Goal: Transaction & Acquisition: Purchase product/service

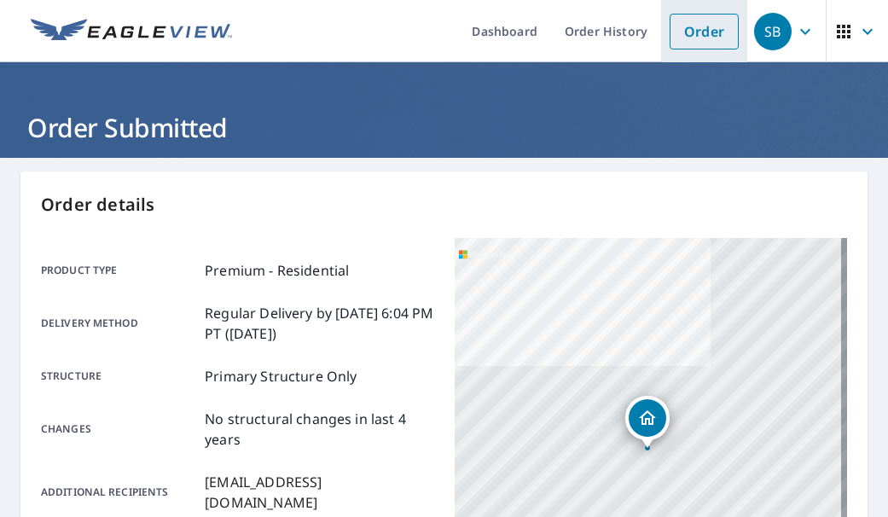
click at [690, 39] on link "Order" at bounding box center [704, 32] width 69 height 36
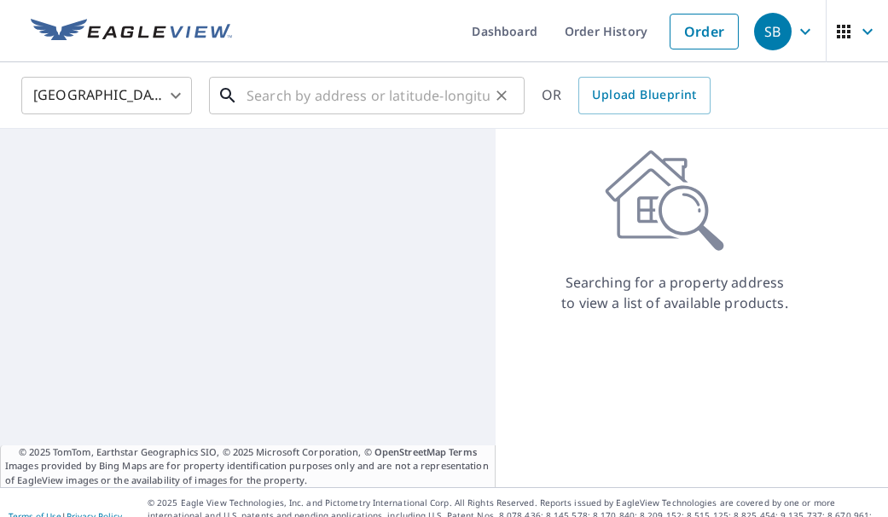
click at [385, 107] on input "text" at bounding box center [368, 96] width 243 height 48
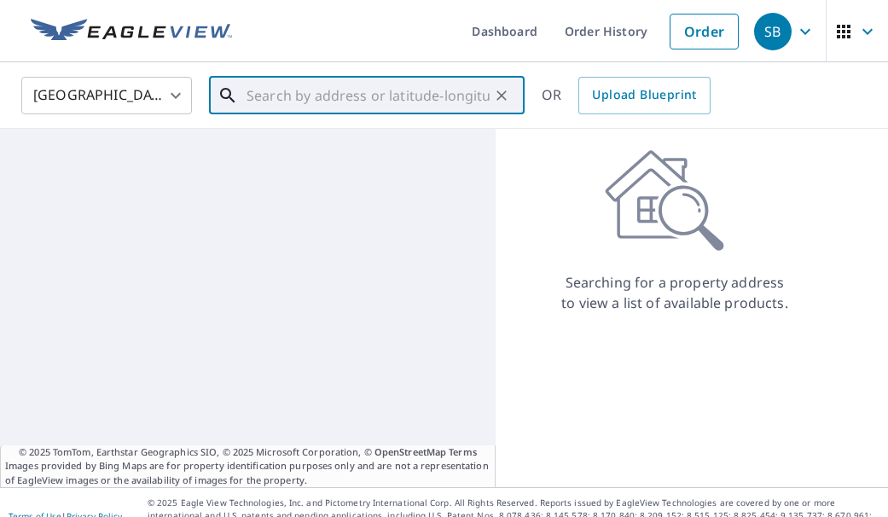
paste input "[STREET_ADDRESS]"
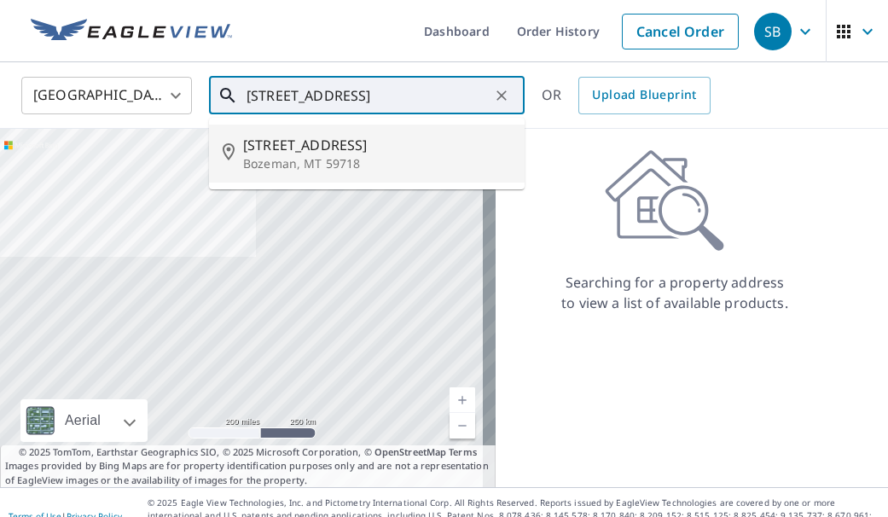
click at [354, 155] on p "Bozeman, MT 59718" at bounding box center [377, 163] width 268 height 17
type input "[STREET_ADDRESS][PERSON_NAME]"
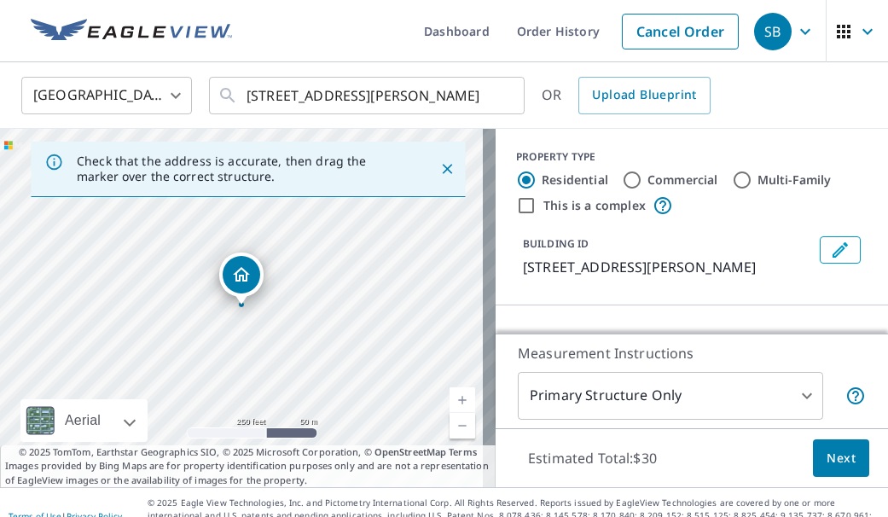
click at [828, 455] on span "Next" at bounding box center [841, 458] width 29 height 21
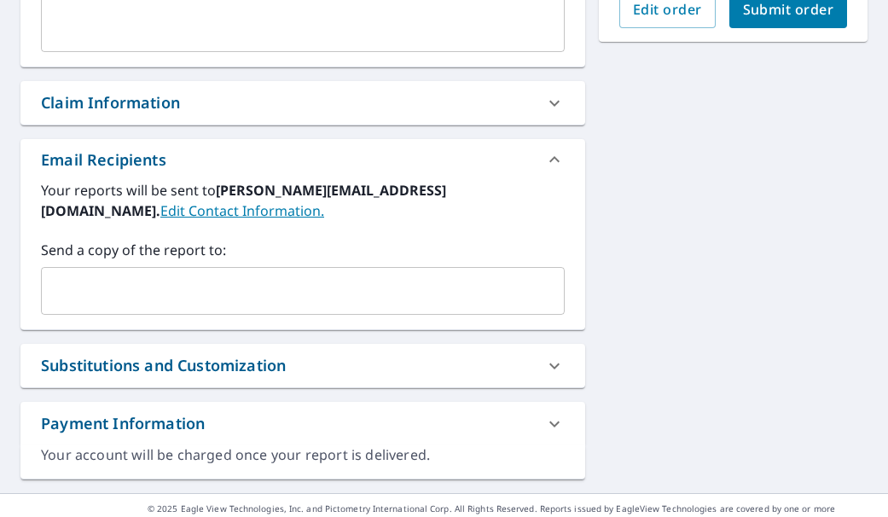
scroll to position [571, 0]
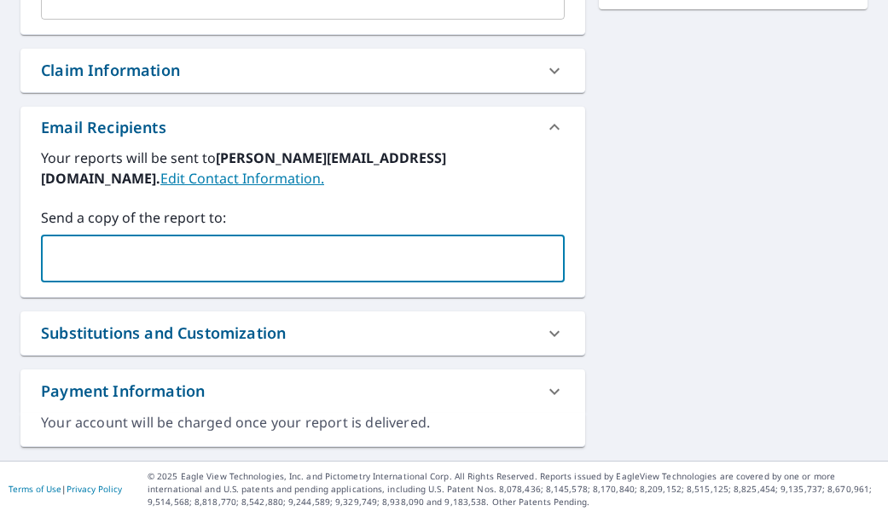
click at [330, 262] on input "text" at bounding box center [290, 258] width 483 height 32
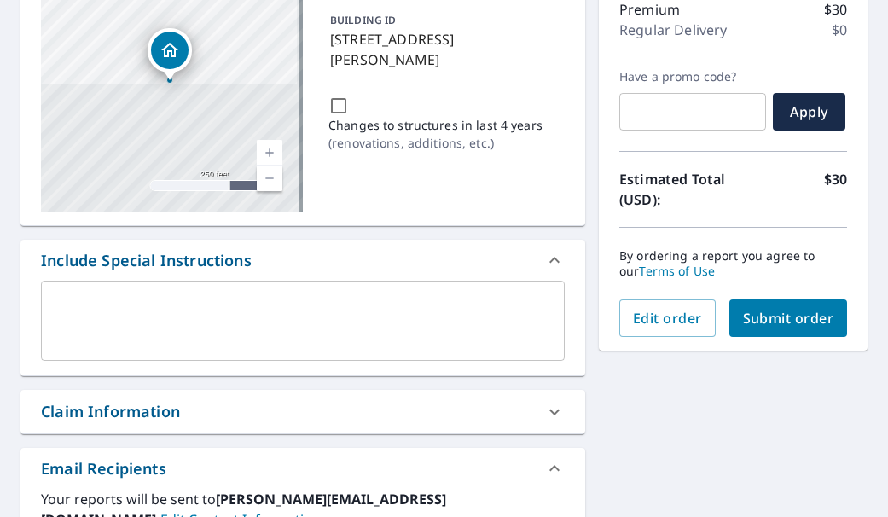
type input "[EMAIL_ADDRESS][DOMAIN_NAME]"
click at [807, 329] on button "Submit order" at bounding box center [789, 319] width 119 height 38
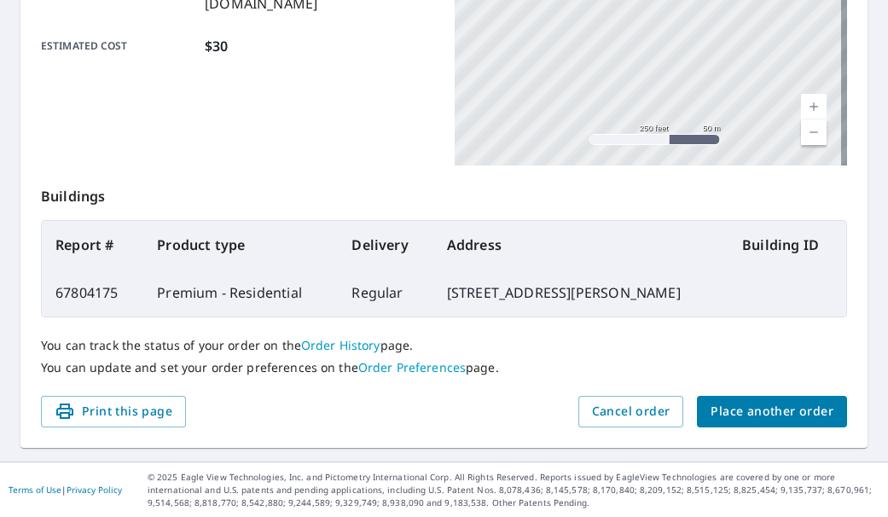
scroll to position [500, 0]
drag, startPoint x: 675, startPoint y: 296, endPoint x: 444, endPoint y: 302, distance: 231.4
click at [444, 302] on td "[STREET_ADDRESS][PERSON_NAME]" at bounding box center [581, 292] width 295 height 48
copy td "[STREET_ADDRESS][PERSON_NAME]"
